Goal: Task Accomplishment & Management: Use online tool/utility

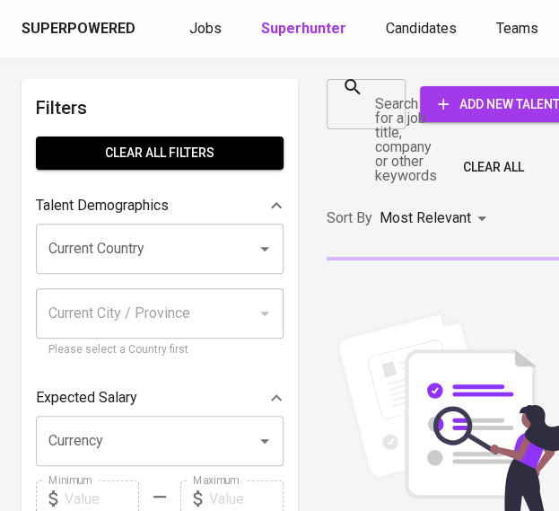
click at [377, 114] on div at bounding box center [385, 104] width 23 height 25
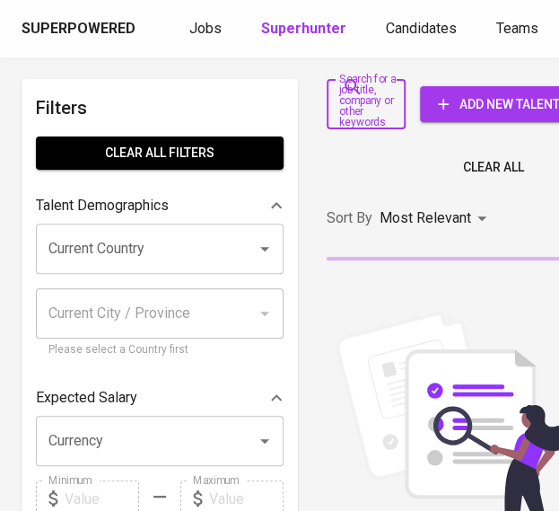
paste input "putrirestu93@gmail.com"
type input "putrirestu93@gmail.com"
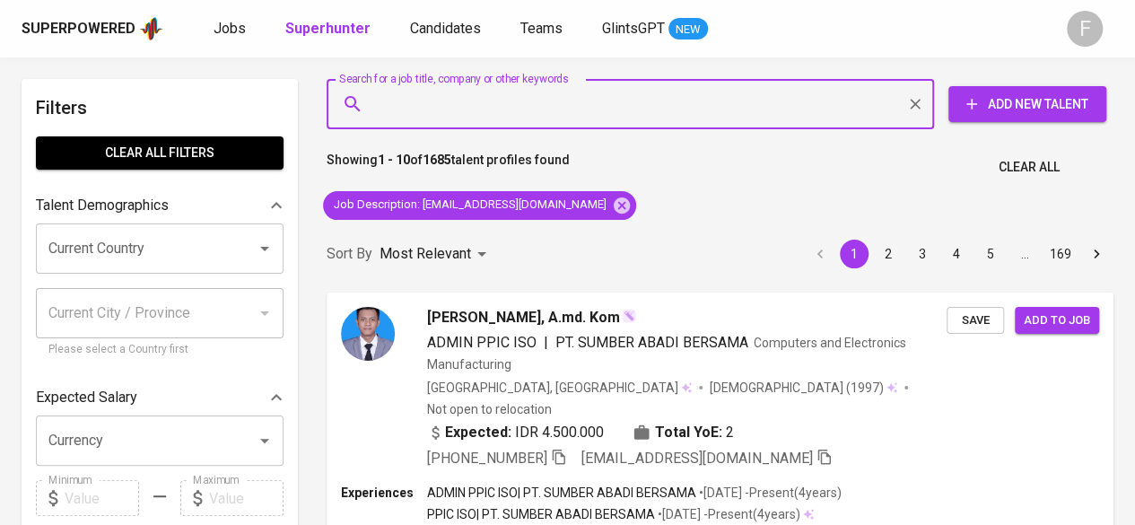
scroll to position [90, 0]
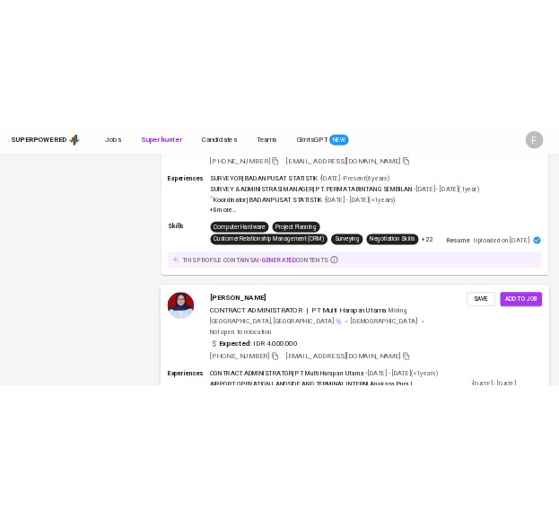
scroll to position [3321, 0]
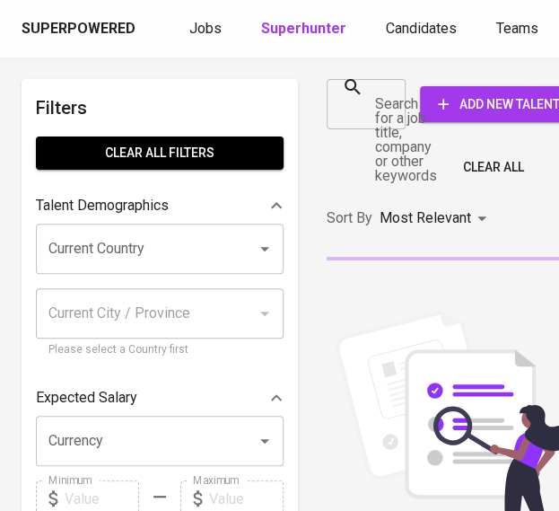
click at [369, 94] on input "Search for a job title, company or other keywords" at bounding box center [353, 104] width 36 height 34
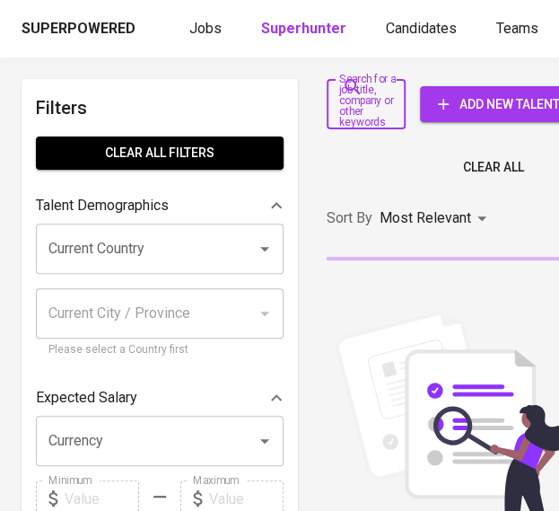
paste input "[PERSON_NAME]"
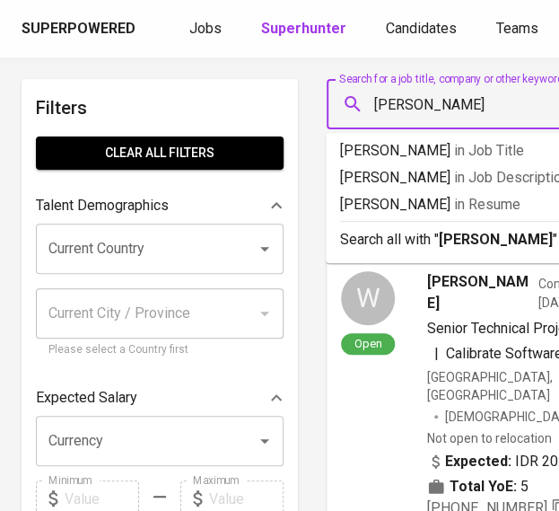
type input "[PERSON_NAME]"
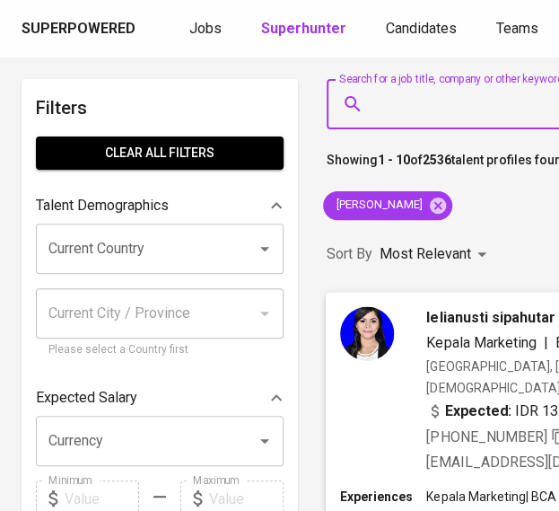
scroll to position [0, 133]
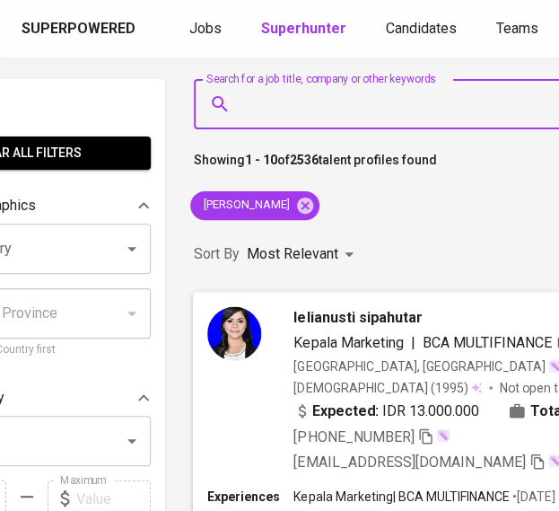
click at [426, 427] on icon "button" at bounding box center [426, 435] width 16 height 16
